Goal: Transaction & Acquisition: Purchase product/service

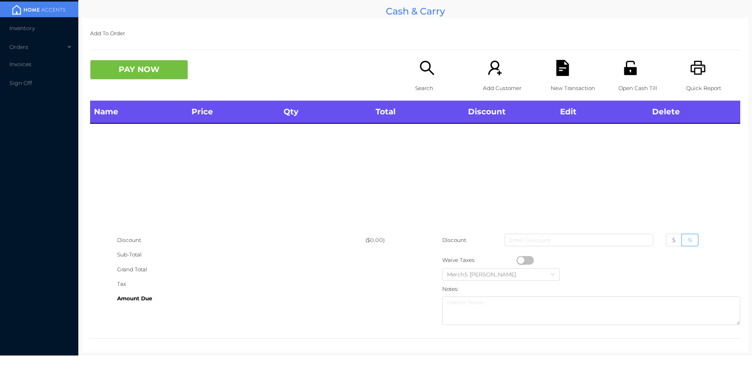
click at [421, 71] on icon "icon: search" at bounding box center [427, 68] width 14 height 14
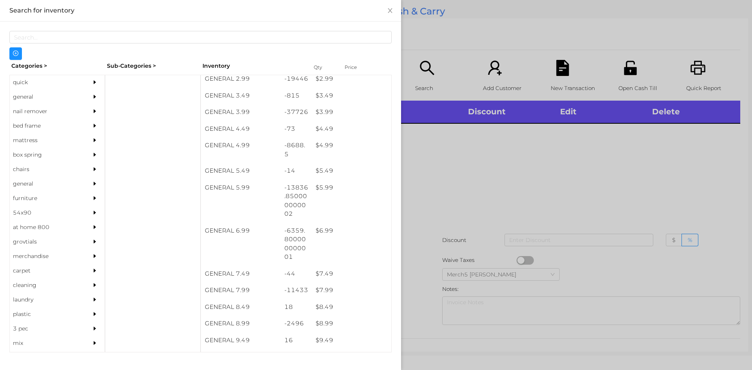
scroll to position [205, 0]
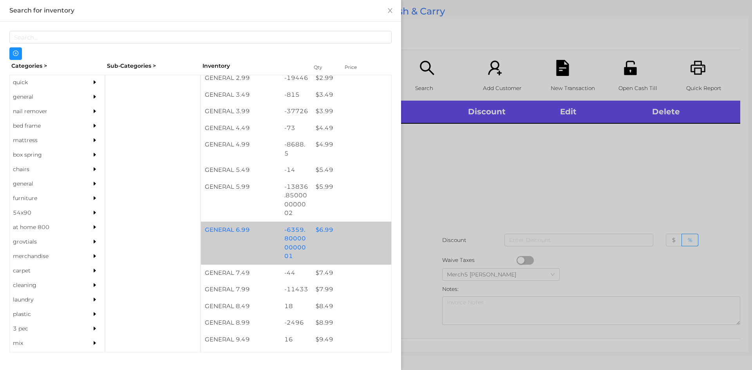
click at [320, 228] on div "$ 6.99" at bounding box center [352, 230] width 80 height 17
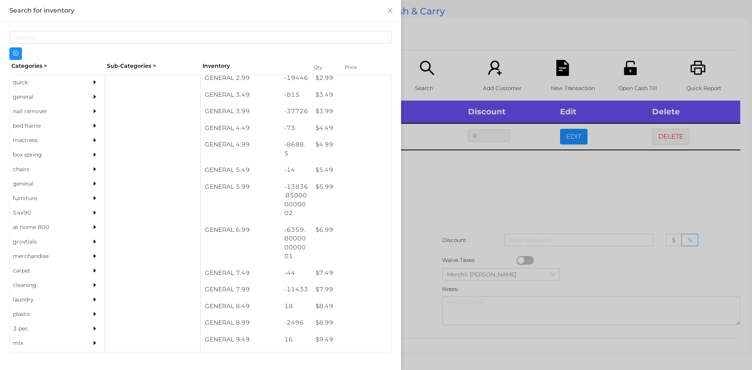
click at [433, 183] on div at bounding box center [376, 185] width 752 height 370
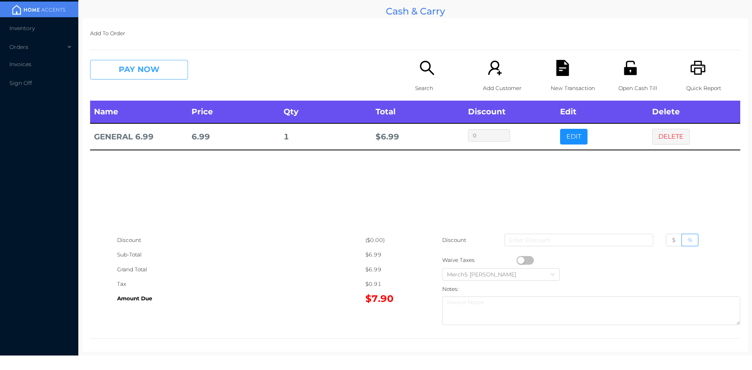
click at [174, 67] on button "PAY NOW" at bounding box center [139, 70] width 98 height 20
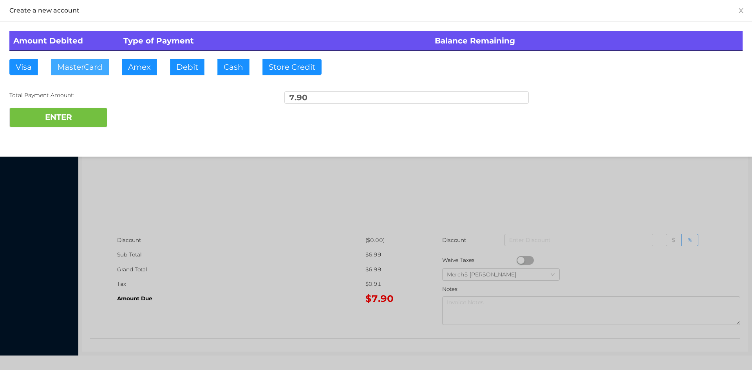
click at [87, 67] on button "MasterCard" at bounding box center [80, 67] width 58 height 16
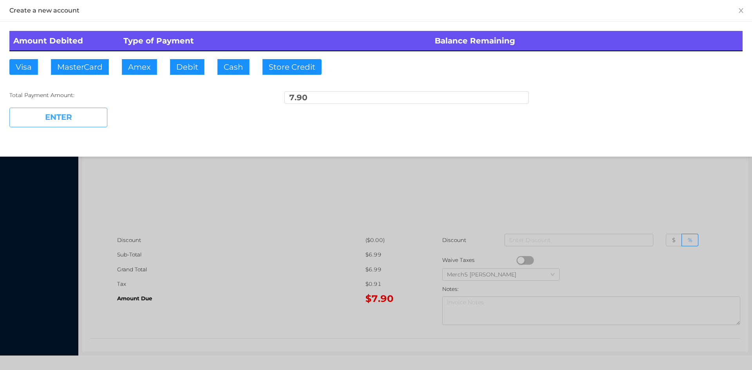
click at [70, 117] on button "ENTER" at bounding box center [58, 118] width 98 height 20
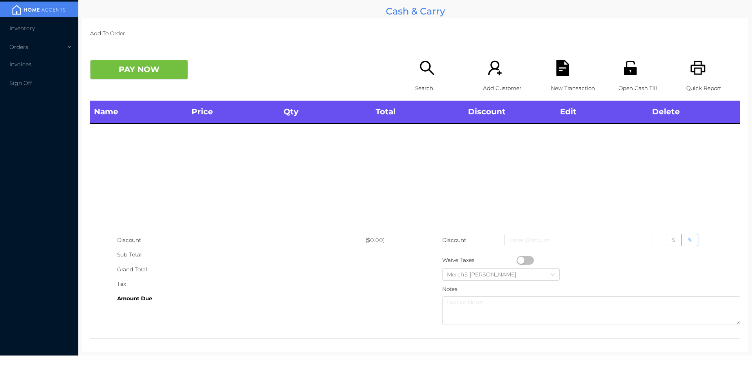
click at [421, 67] on icon "icon: search" at bounding box center [427, 68] width 16 height 16
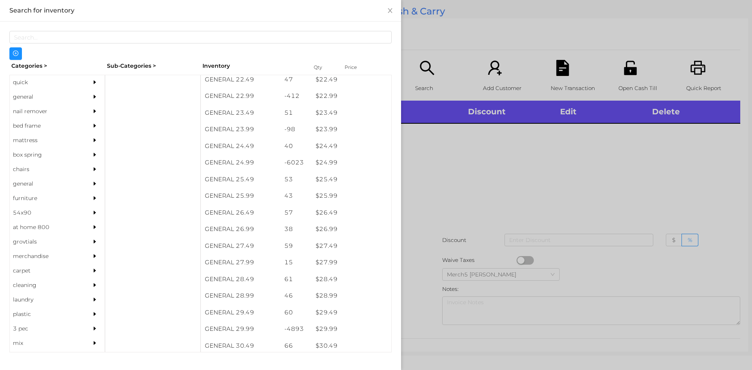
scroll to position [934, 0]
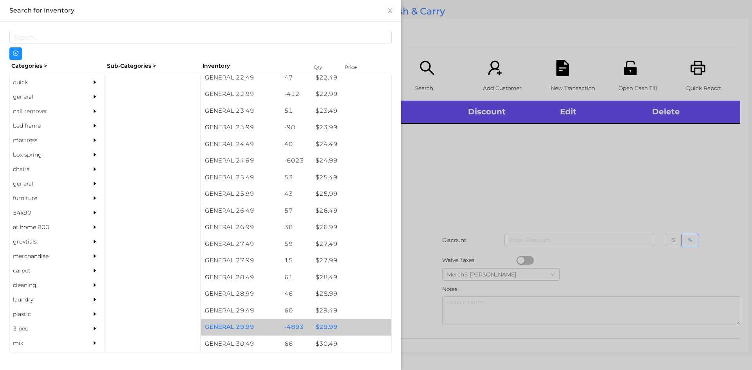
click at [327, 326] on div "$ 29.99" at bounding box center [352, 327] width 80 height 17
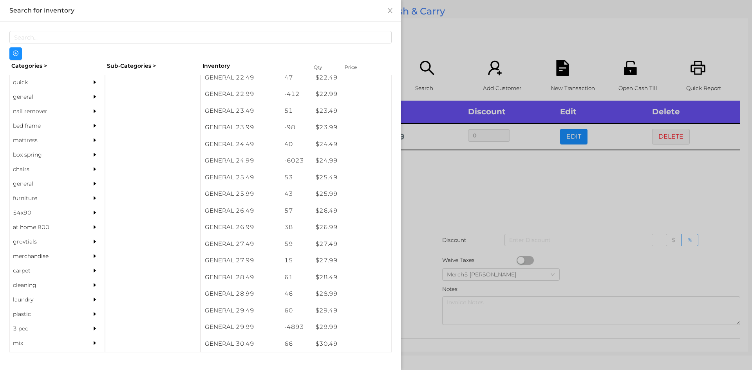
click at [446, 179] on div at bounding box center [376, 185] width 752 height 370
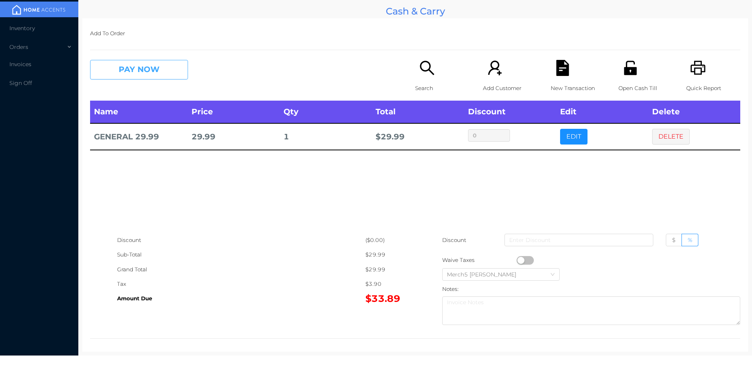
click at [147, 66] on button "PAY NOW" at bounding box center [139, 70] width 98 height 20
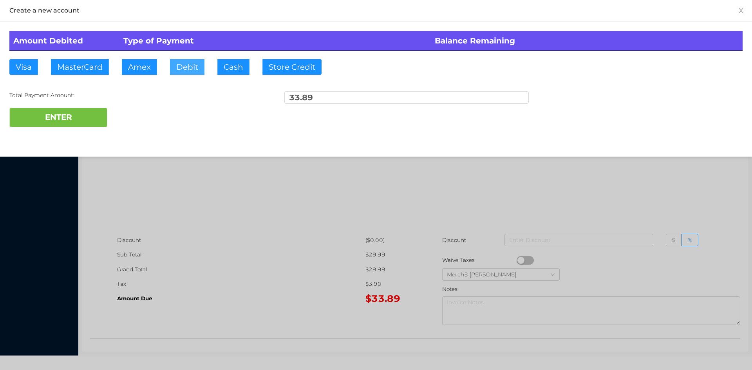
click at [187, 63] on button "Debit" at bounding box center [187, 67] width 34 height 16
click at [72, 119] on button "ENTER" at bounding box center [58, 118] width 98 height 20
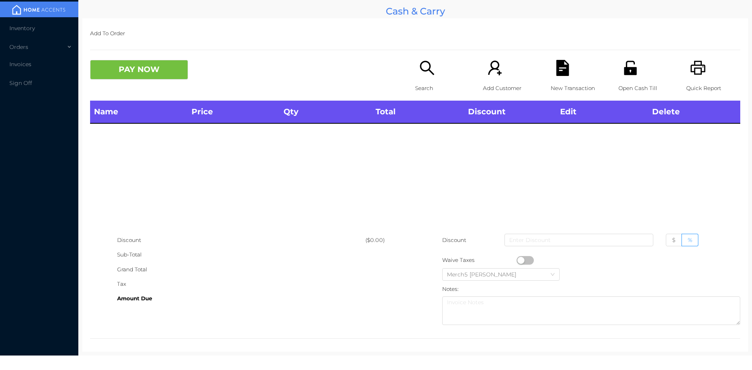
click at [424, 67] on icon "icon: search" at bounding box center [427, 68] width 16 height 16
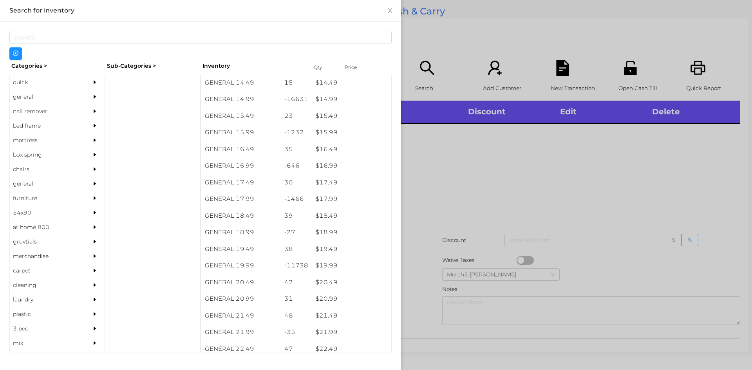
scroll to position [677, 0]
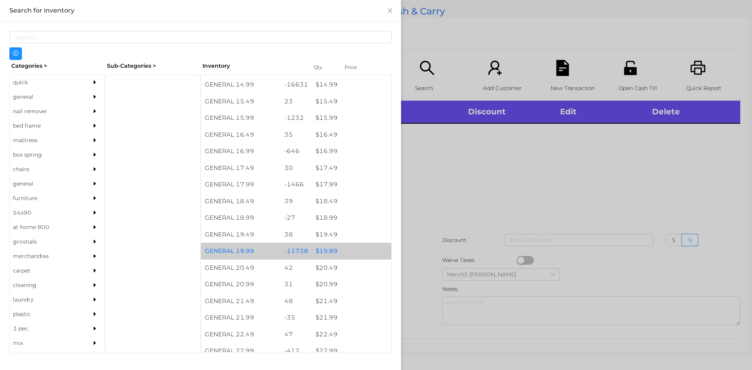
click at [326, 251] on div "$ 19.99" at bounding box center [352, 251] width 80 height 17
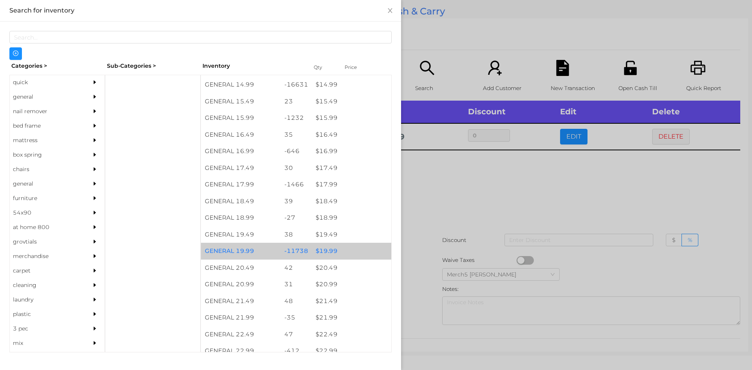
click at [328, 250] on div "$ 19.99" at bounding box center [352, 251] width 80 height 17
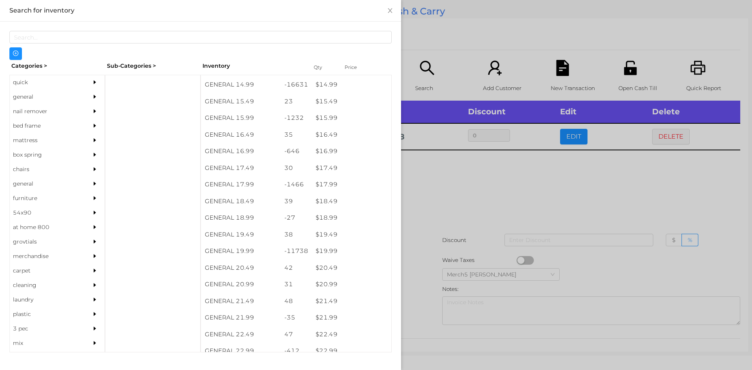
click at [433, 183] on div at bounding box center [376, 185] width 752 height 370
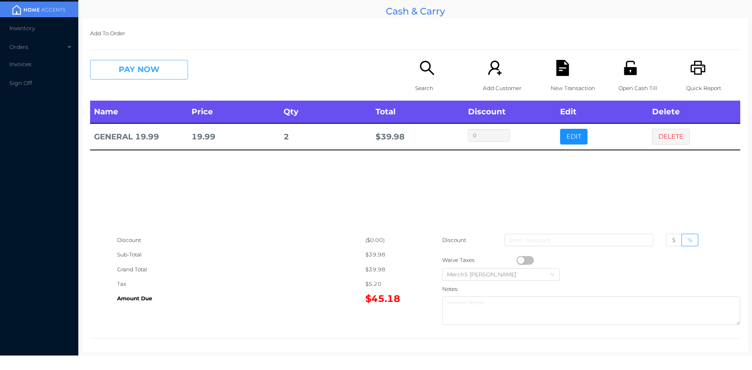
click at [161, 69] on button "PAY NOW" at bounding box center [139, 70] width 98 height 20
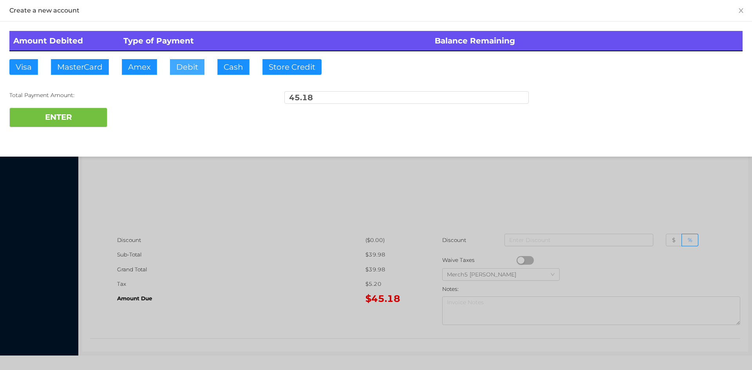
click at [188, 61] on button "Debit" at bounding box center [187, 67] width 34 height 16
click at [161, 91] on div "Amount Debited Type of Payment Balance Remaining Visa MasterCard Amex Debit Cas…" at bounding box center [376, 79] width 752 height 115
click at [188, 64] on button "Debit" at bounding box center [187, 67] width 34 height 16
click at [76, 117] on button "ENTER" at bounding box center [58, 118] width 98 height 20
